Goal: Task Accomplishment & Management: Manage account settings

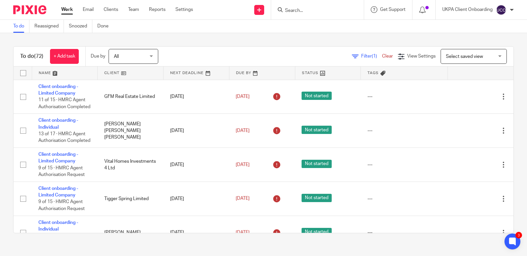
click at [268, 39] on div "To do (72) + Add task Due by All All [DATE] [DATE] This week Next week This mon…" at bounding box center [263, 139] width 527 height 213
click at [273, 41] on div "To do (72) + Add task Due by All All [DATE] [DATE] This week Next week This mon…" at bounding box center [263, 139] width 527 height 213
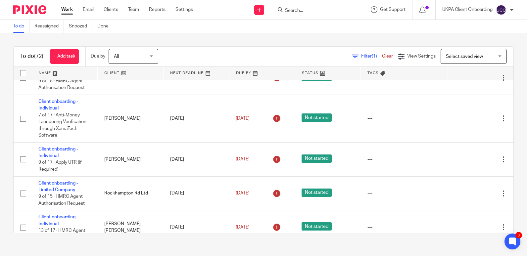
scroll to position [277, 0]
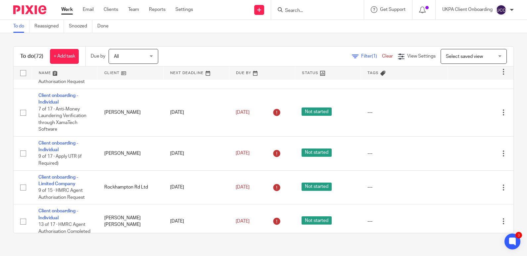
click at [183, 5] on div "Work Email Clients Team Reports Settings Work Email Clients Team Reports Settin…" at bounding box center [129, 10] width 148 height 20
click at [182, 11] on link "Settings" at bounding box center [184, 9] width 18 height 7
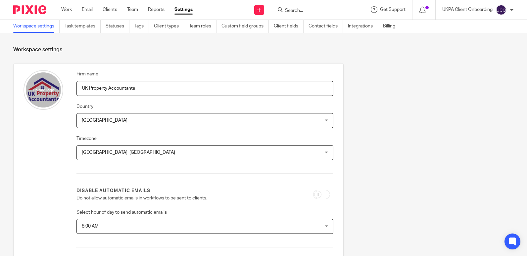
click at [67, 10] on link "Work" at bounding box center [66, 9] width 11 height 7
